Goal: Transaction & Acquisition: Purchase product/service

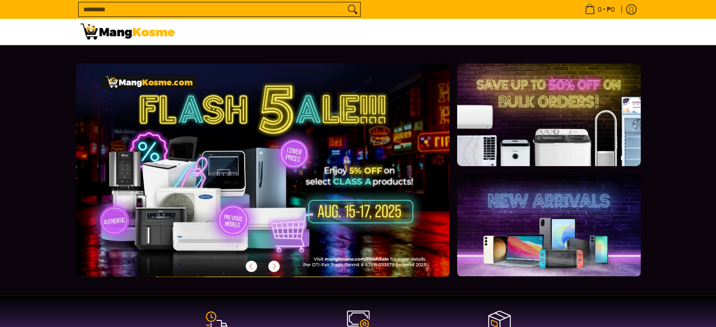
click at [114, 6] on input "Search..." at bounding box center [212, 9] width 267 height 14
type input "**"
click at [345, 2] on button "Search" at bounding box center [352, 9] width 15 height 14
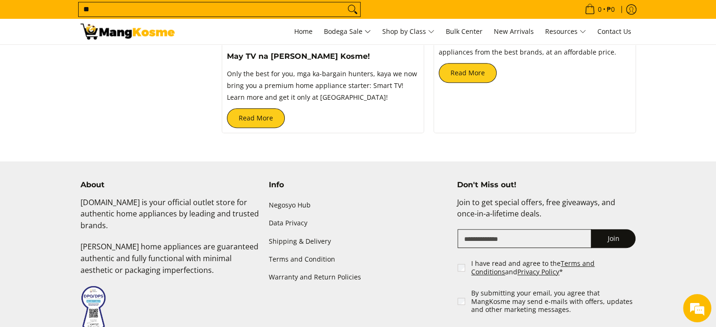
scroll to position [282, 0]
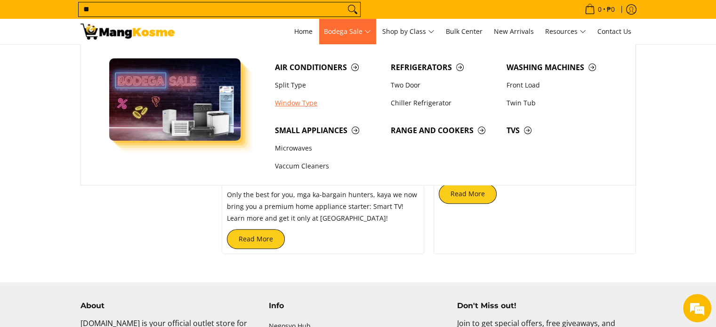
click at [312, 103] on link "Window Type" at bounding box center [328, 103] width 116 height 18
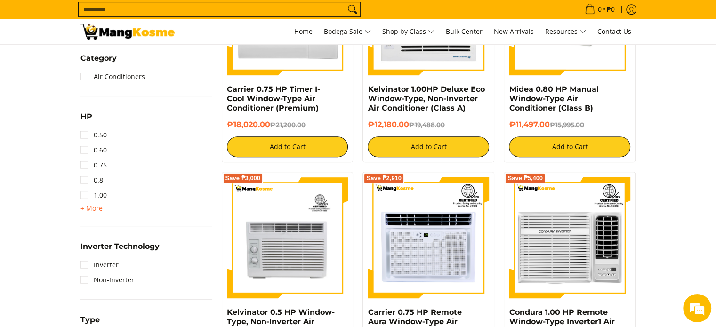
scroll to position [494, 0]
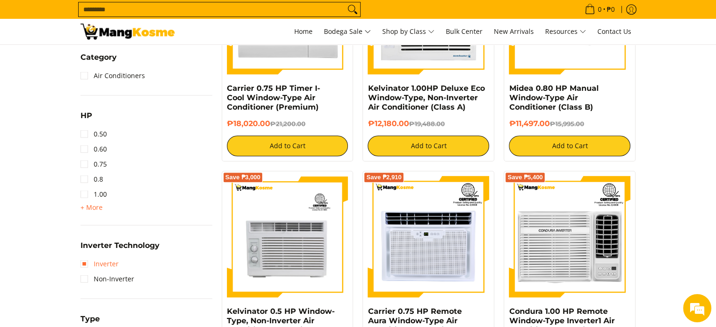
click at [86, 257] on link "Inverter" at bounding box center [100, 264] width 38 height 15
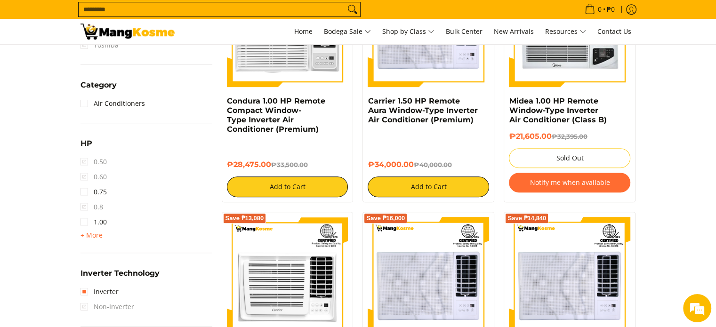
scroll to position [481, 0]
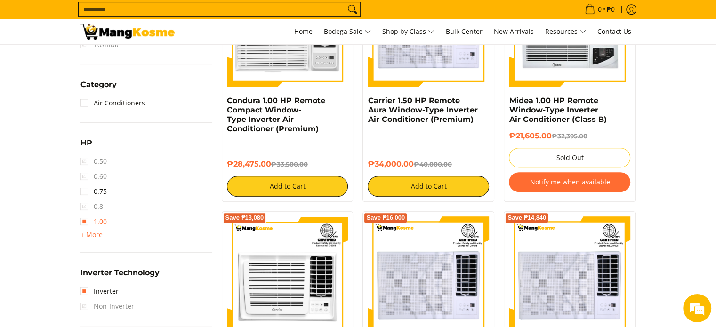
click at [85, 218] on link "1.00" at bounding box center [94, 221] width 26 height 15
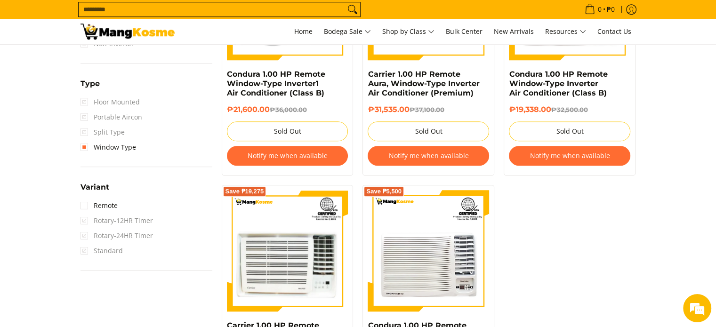
scroll to position [649, 0]
